Goal: Transaction & Acquisition: Book appointment/travel/reservation

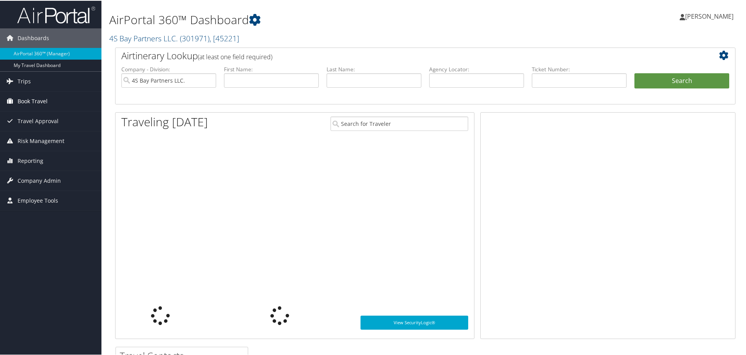
click at [31, 100] on span "Book Travel" at bounding box center [33, 100] width 30 height 19
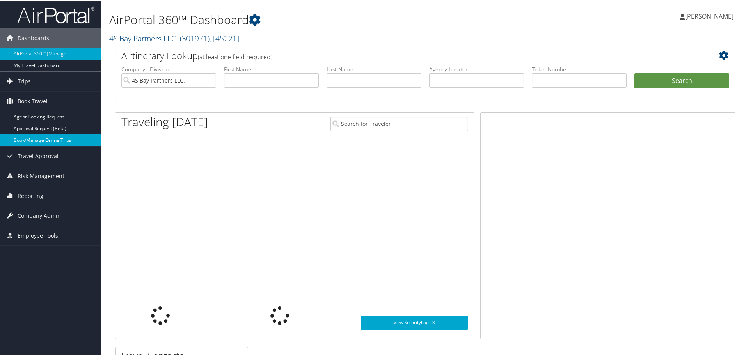
click at [33, 138] on link "Book/Manage Online Trips" at bounding box center [50, 140] width 101 height 12
